Goal: Task Accomplishment & Management: Manage account settings

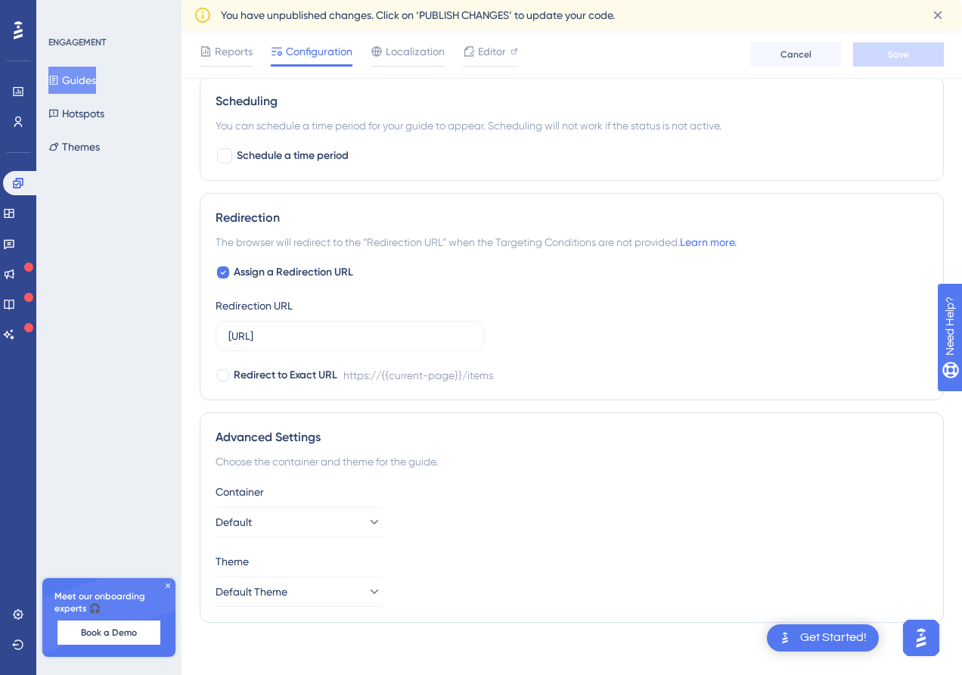
click at [92, 75] on button "Guides" at bounding box center [72, 80] width 48 height 27
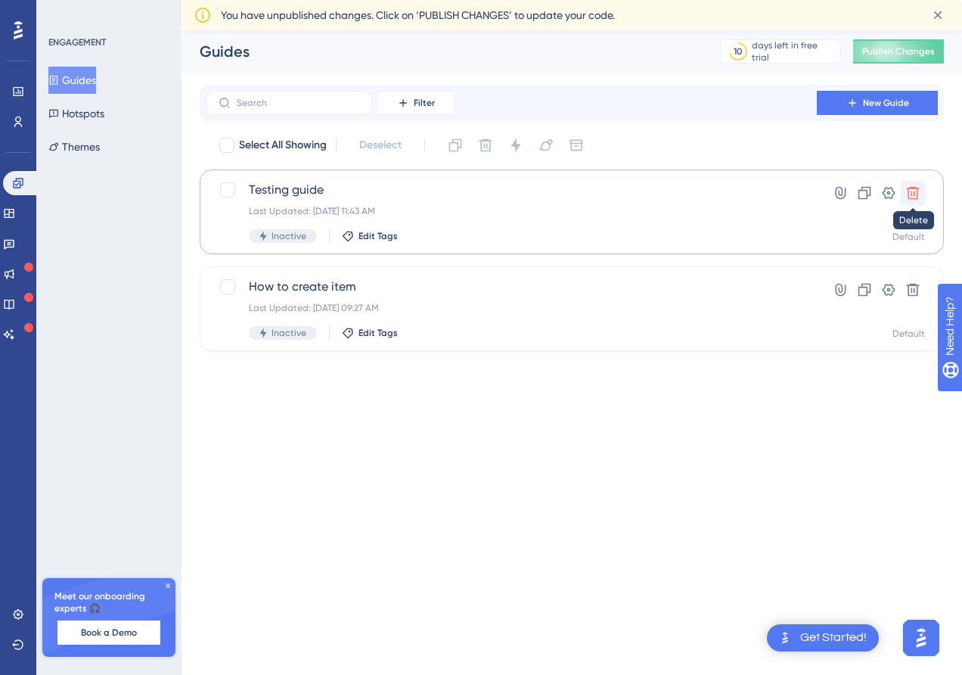
click at [917, 185] on icon at bounding box center [912, 192] width 15 height 15
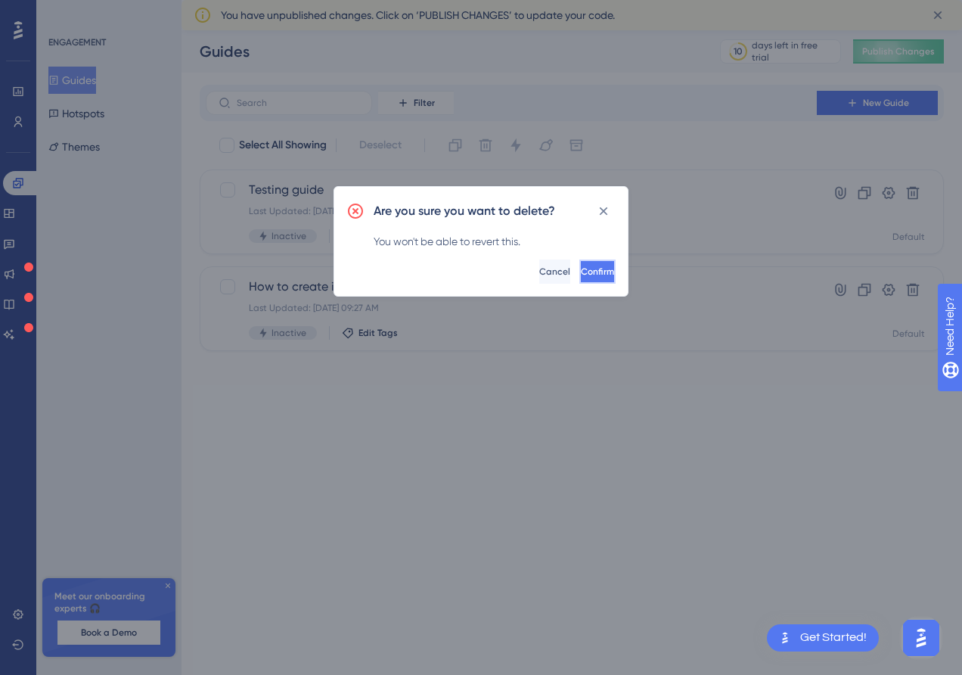
click at [579, 264] on button "Confirm" at bounding box center [597, 271] width 36 height 24
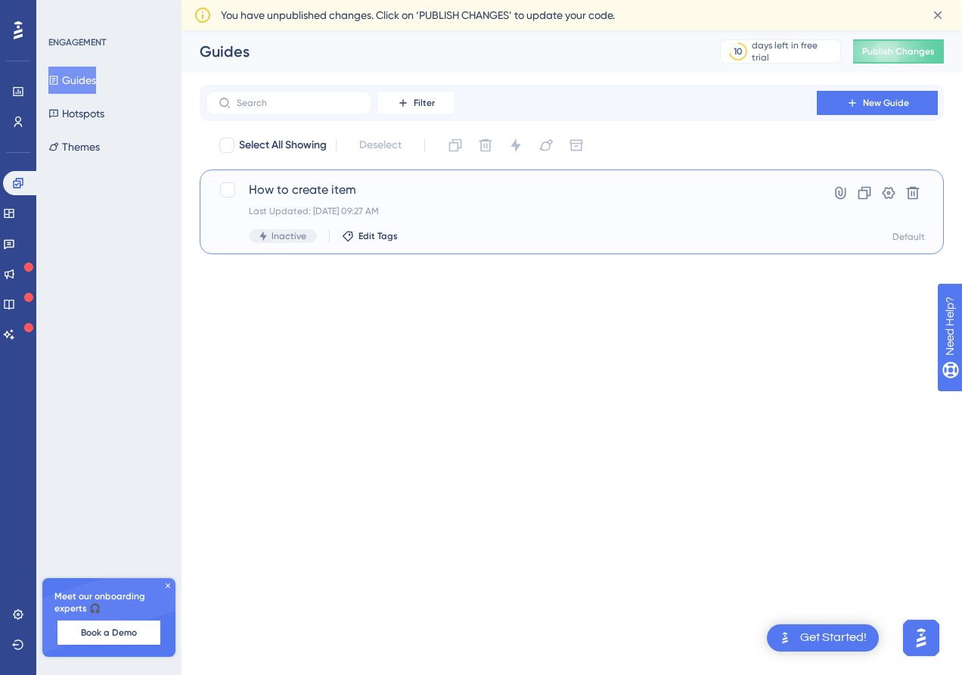
click at [402, 183] on span "How to create item" at bounding box center [511, 190] width 525 height 18
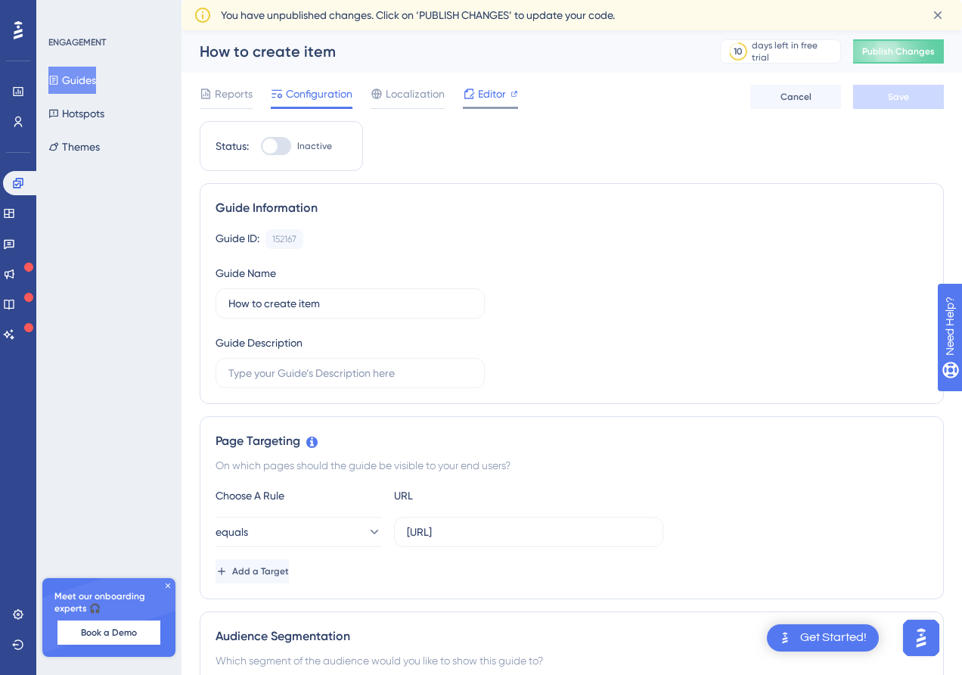
click at [503, 95] on span "Editor" at bounding box center [492, 94] width 28 height 18
click at [227, 101] on span "Reports" at bounding box center [234, 94] width 38 height 18
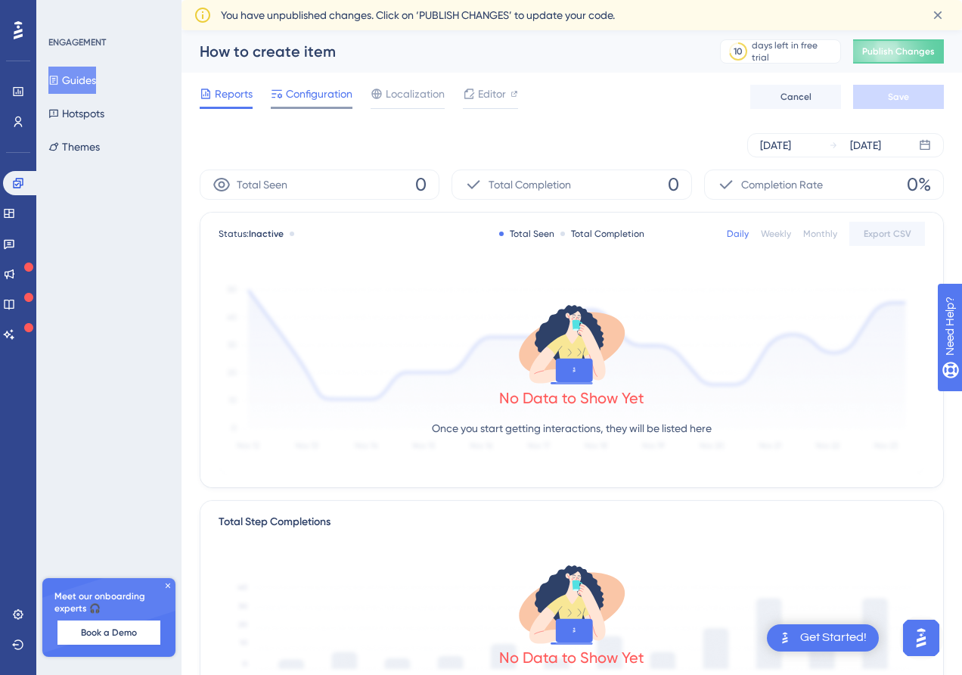
click at [287, 95] on span "Configuration" at bounding box center [319, 94] width 67 height 18
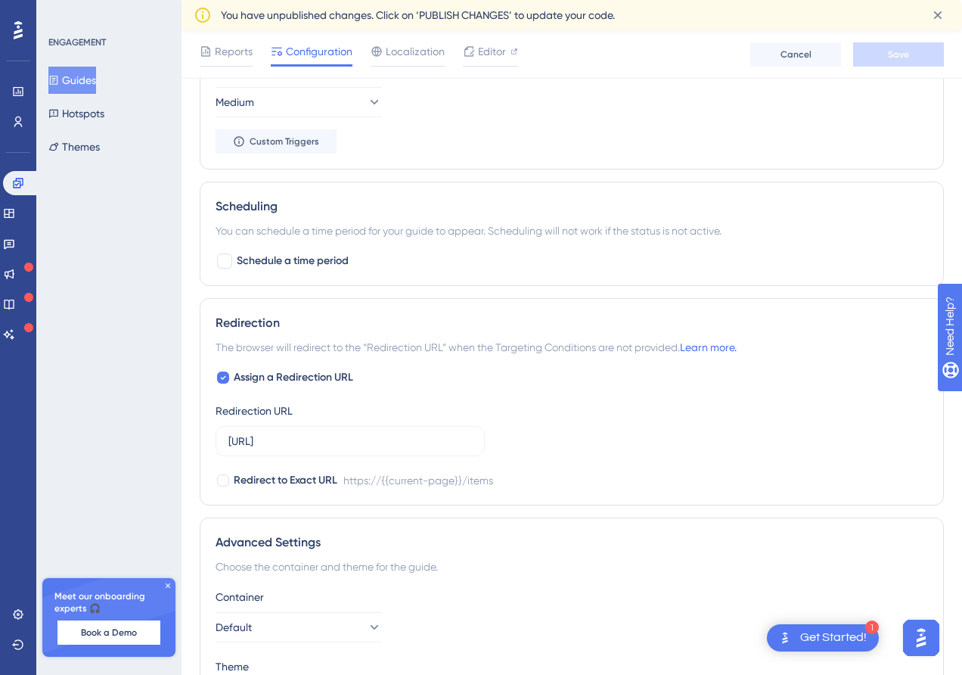
scroll to position [856, 0]
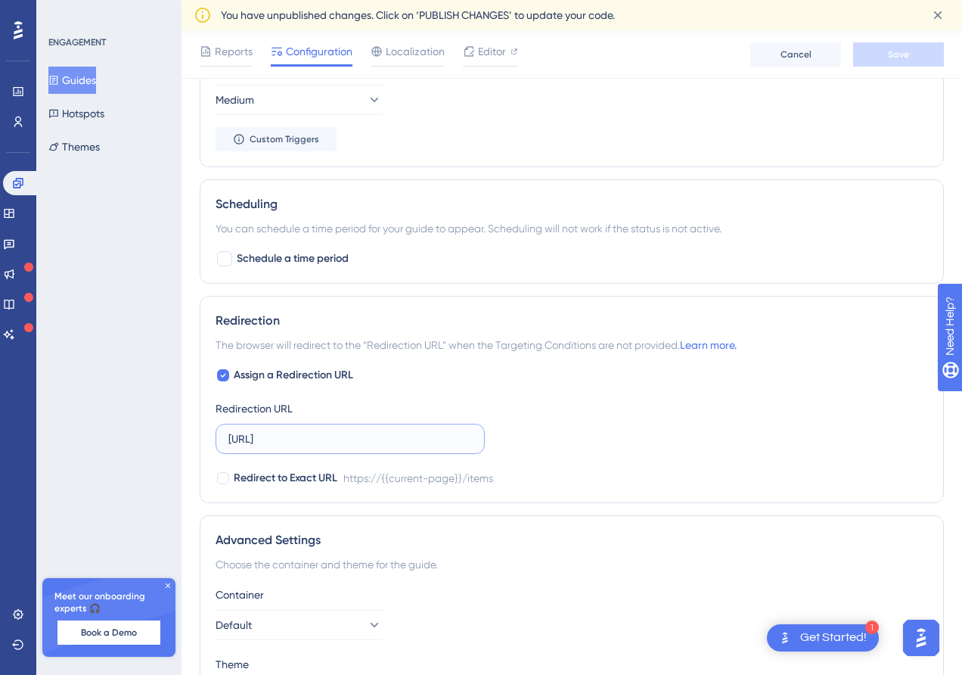
click at [426, 437] on input "[URL]" at bounding box center [350, 438] width 244 height 17
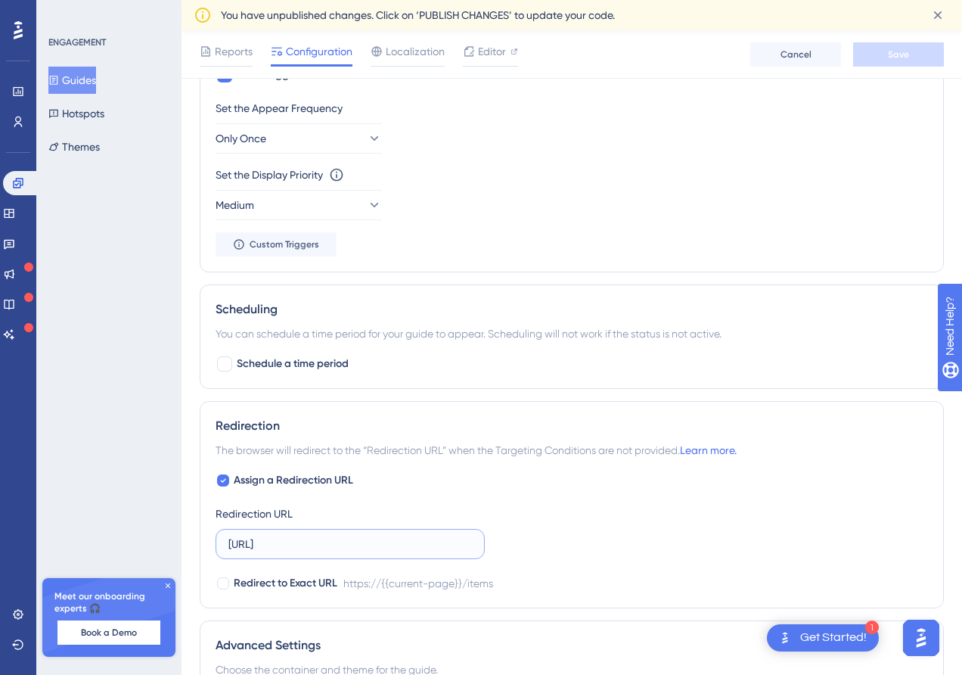
scroll to position [952, 0]
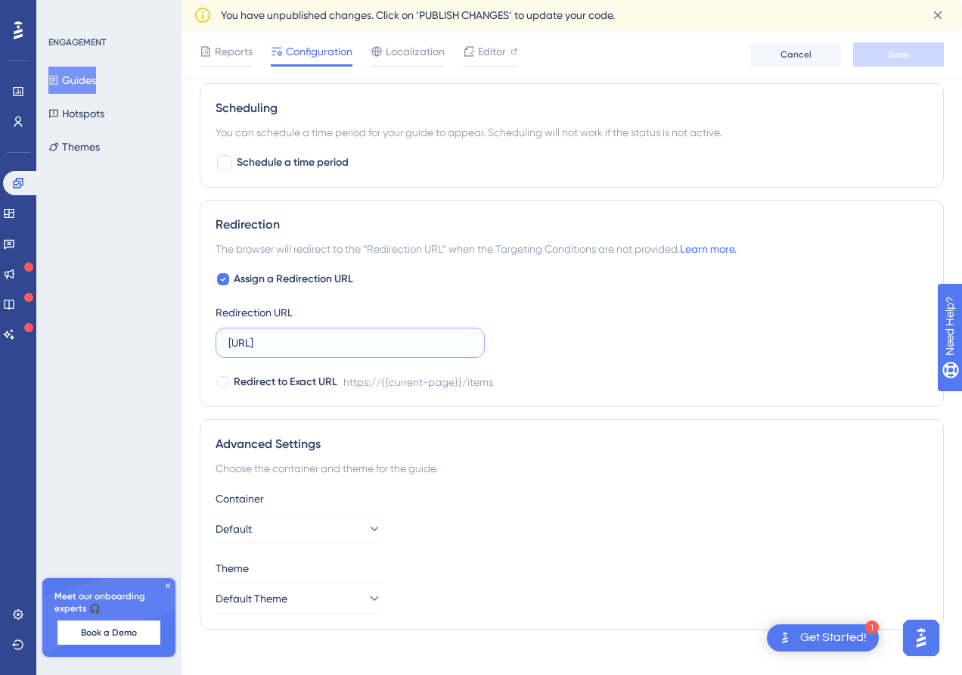
click at [359, 341] on input "[URL]" at bounding box center [350, 342] width 244 height 17
paste input "[DOMAIN_NAME]"
type input "[URL][DOMAIN_NAME]"
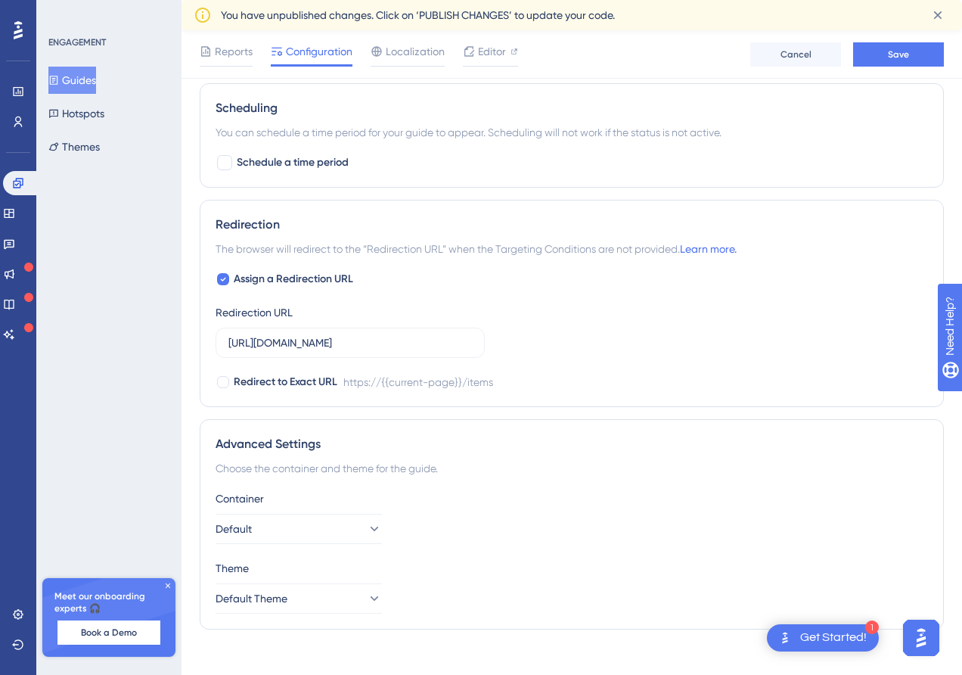
click at [593, 325] on div "Assign a Redirection URL Redirection URL [URL][DOMAIN_NAME] Redirect to Exact U…" at bounding box center [572, 330] width 713 height 121
click at [877, 54] on button "Save" at bounding box center [898, 54] width 91 height 24
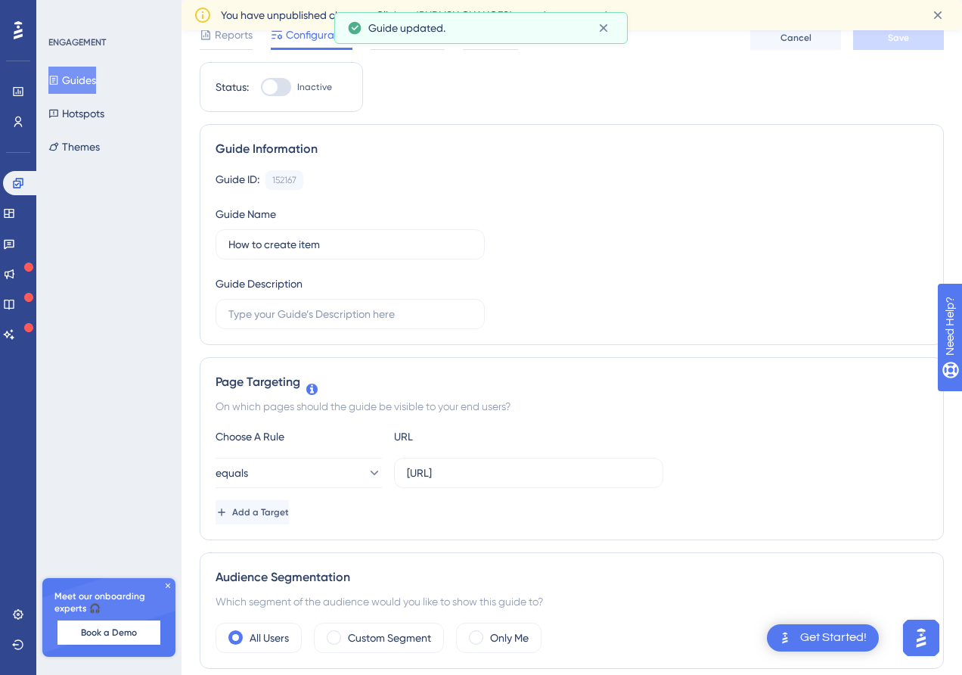
scroll to position [0, 0]
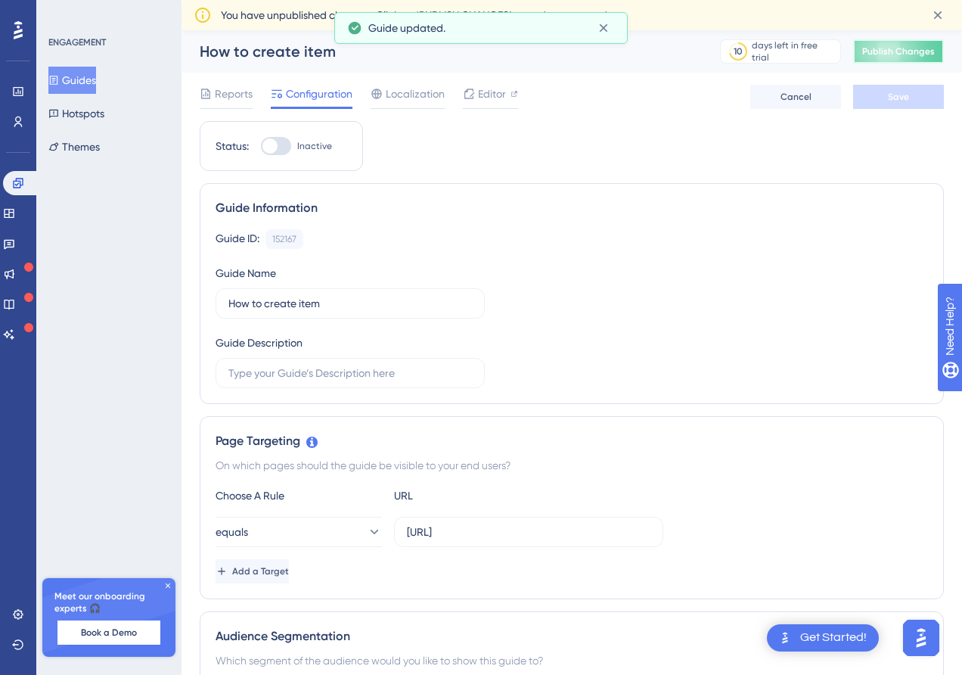
click at [898, 57] on button "Publish Changes" at bounding box center [898, 51] width 91 height 24
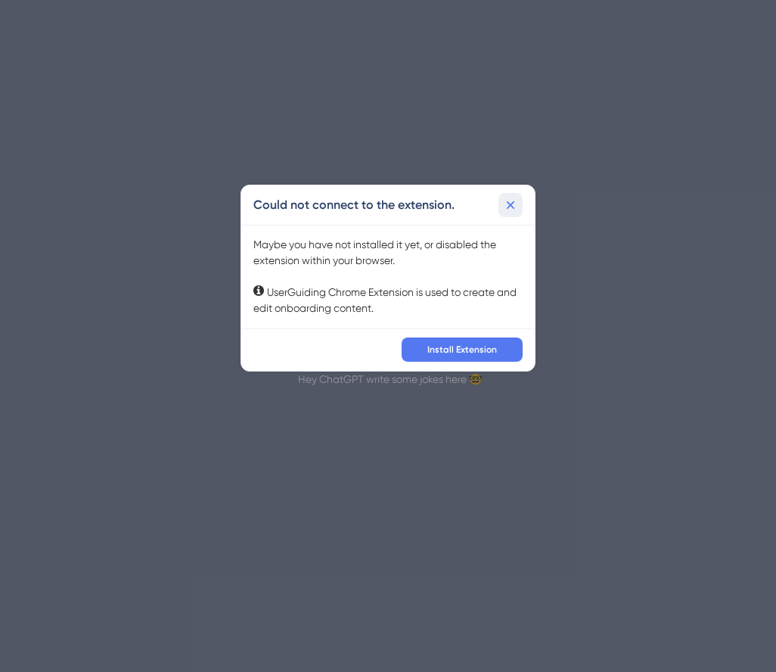
click at [511, 206] on icon at bounding box center [511, 205] width 8 height 8
